Goal: Transaction & Acquisition: Purchase product/service

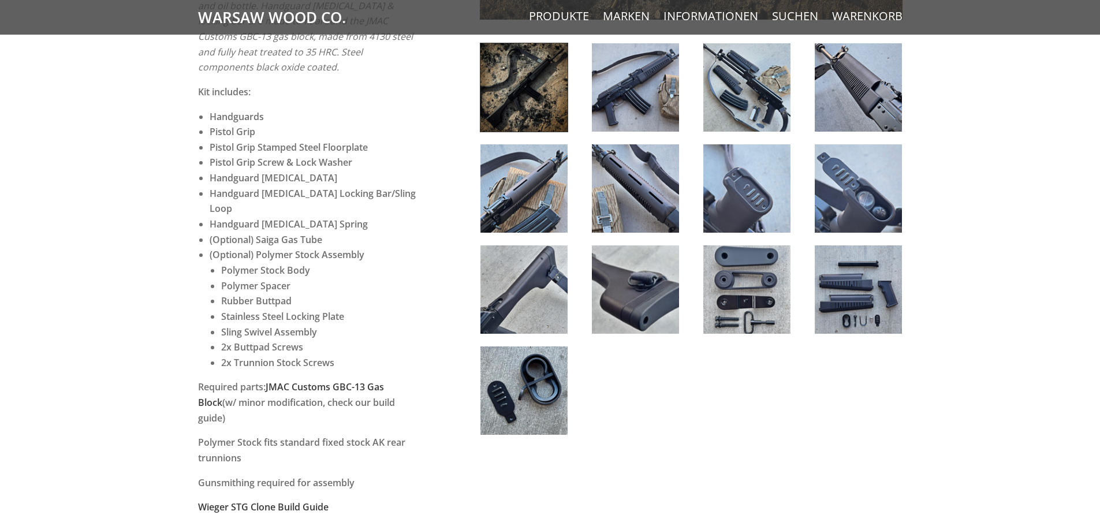
scroll to position [577, 0]
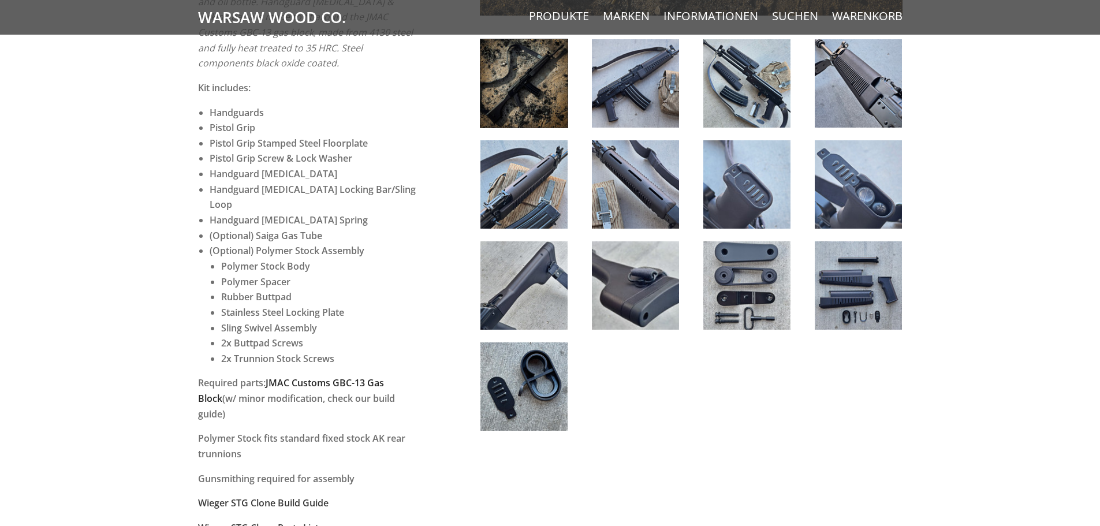
click at [353, 376] on link "JMAC Customs GBC-13 Gas Block" at bounding box center [291, 390] width 186 height 28
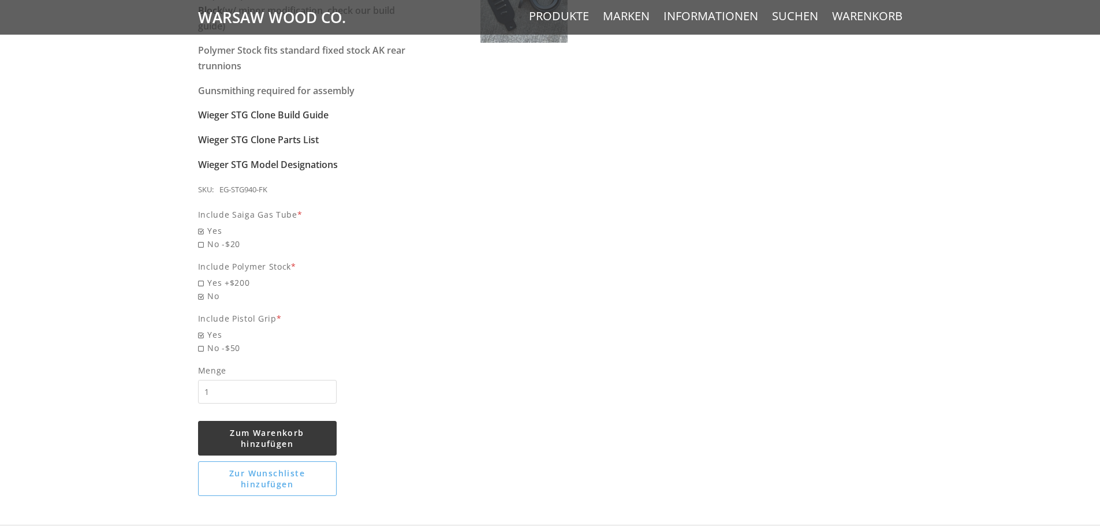
scroll to position [981, 0]
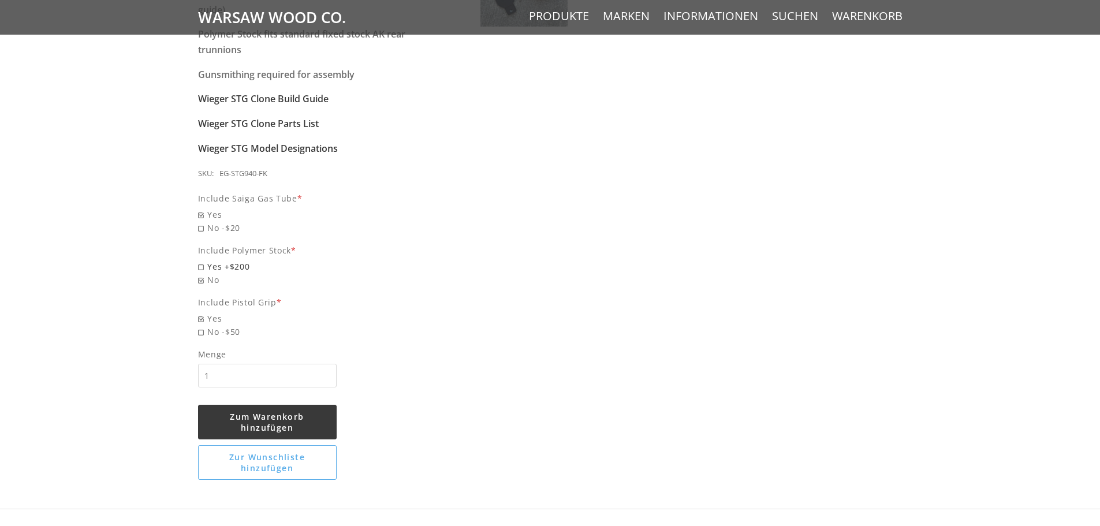
click at [225, 260] on span "Yes +$200" at bounding box center [308, 266] width 221 height 13
click at [225, 260] on input "Yes +$200" at bounding box center [279, 260] width 162 height 1
radio input "true"
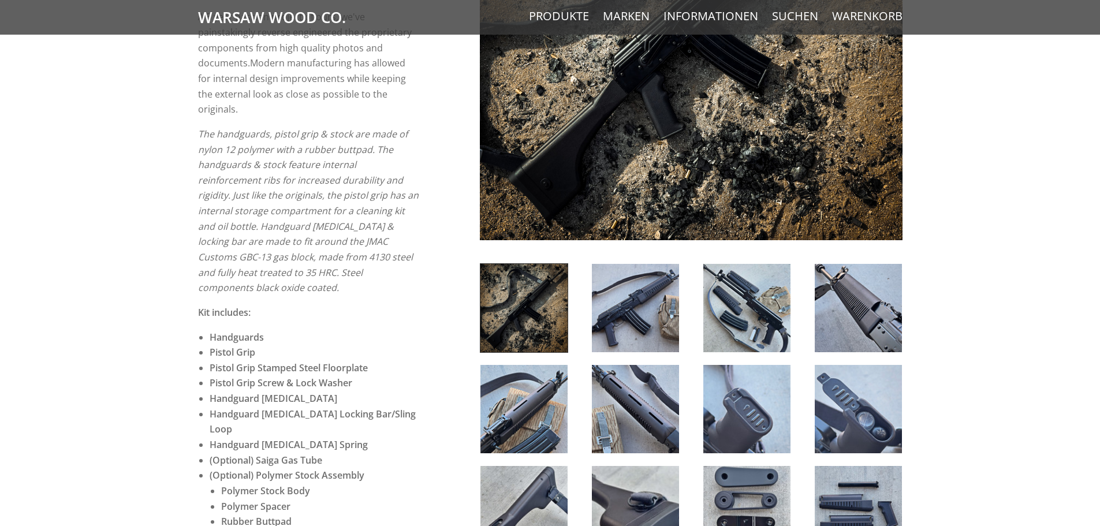
scroll to position [346, 0]
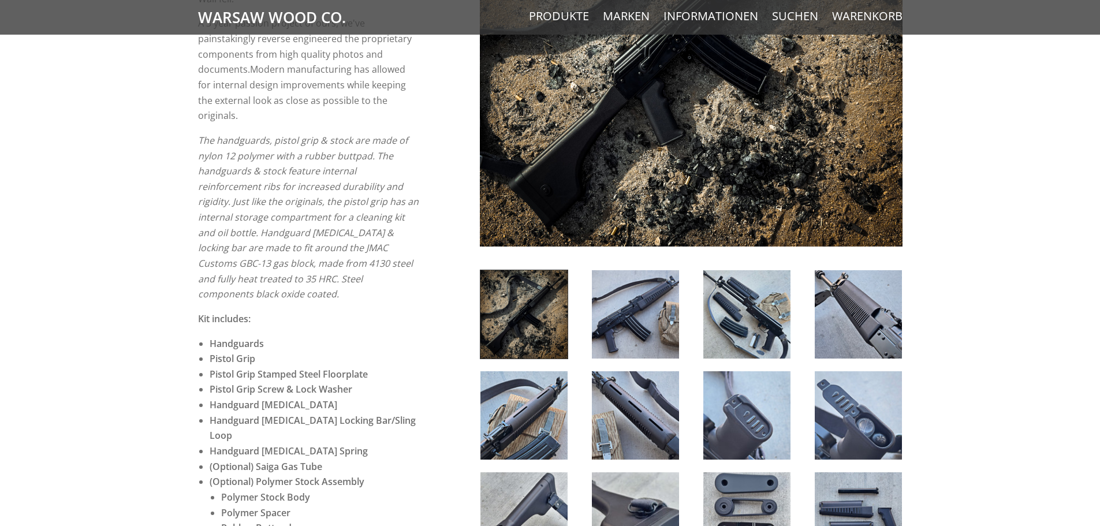
click at [674, 318] on img at bounding box center [635, 314] width 87 height 88
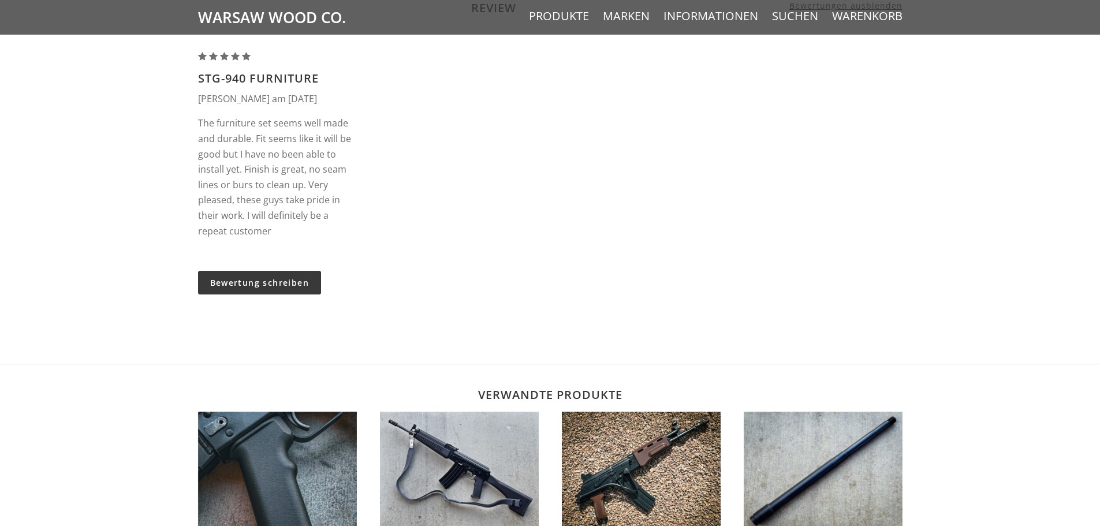
scroll to position [1674, 0]
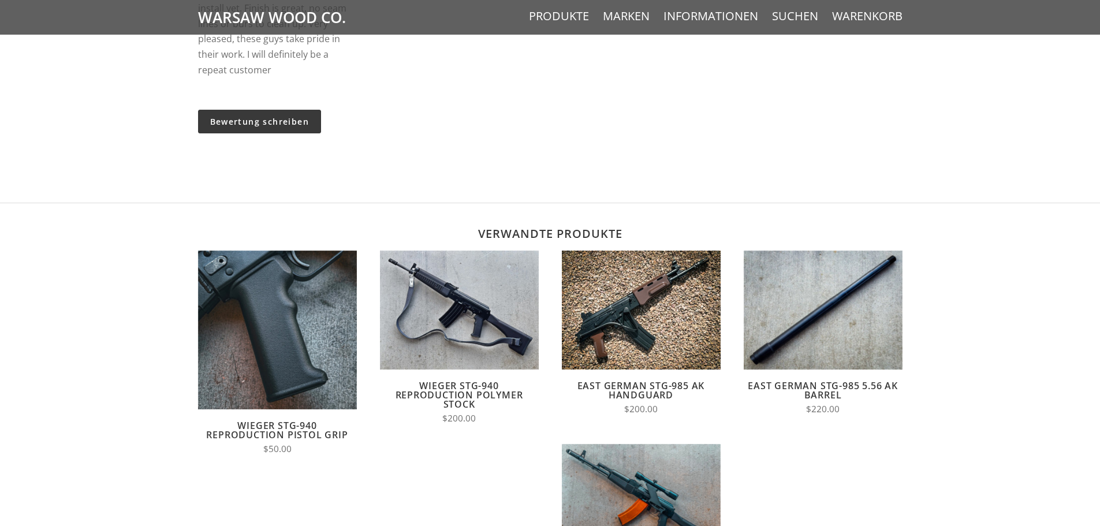
click at [652, 379] on link "East German STG-985 AK Handguard" at bounding box center [641, 390] width 128 height 22
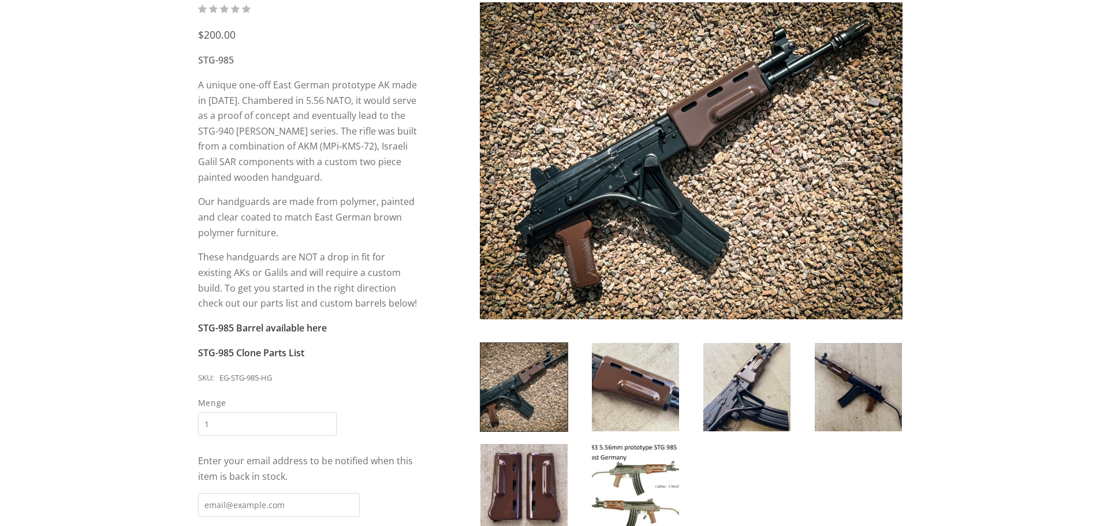
scroll to position [173, 0]
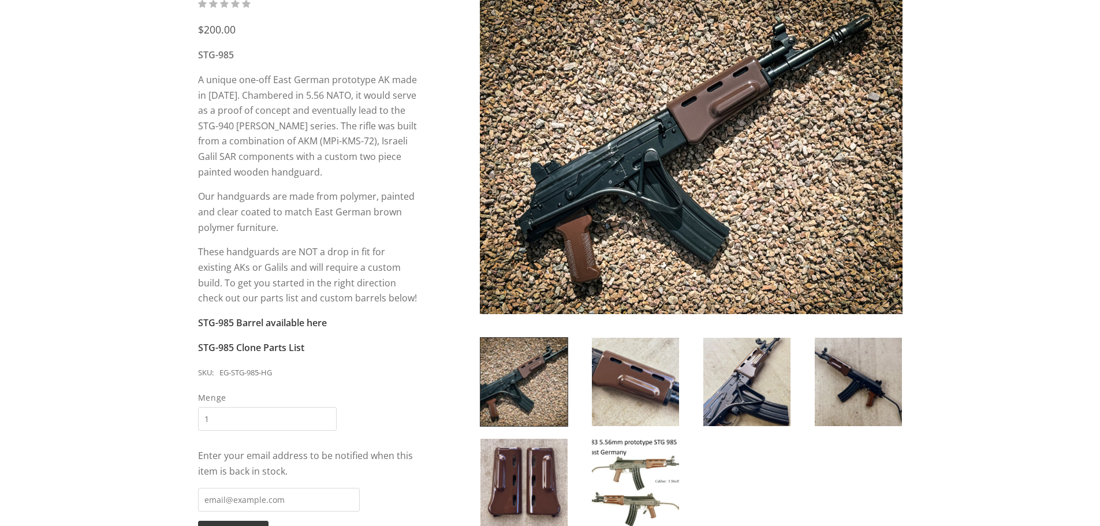
click at [640, 398] on img at bounding box center [635, 382] width 87 height 88
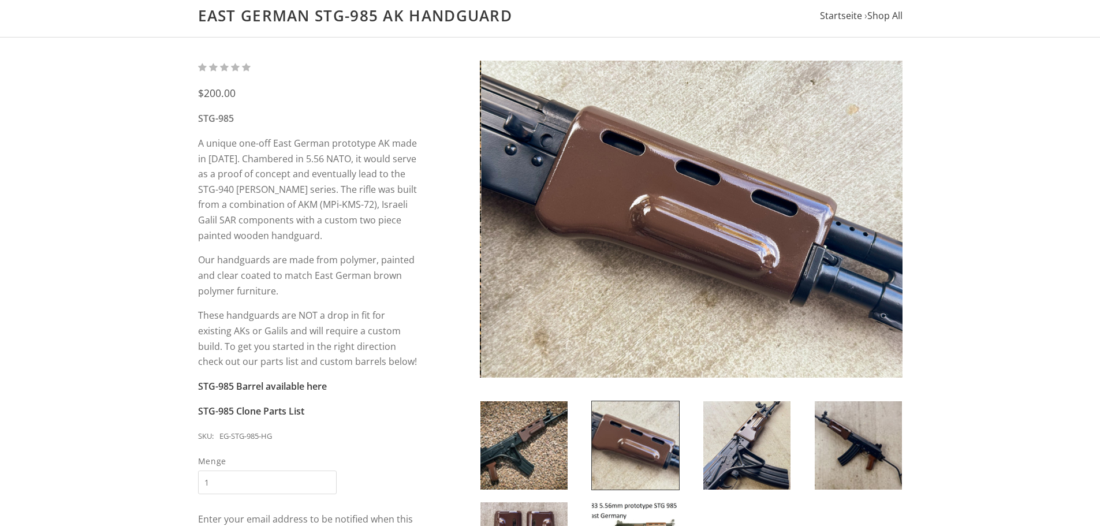
scroll to position [0, 0]
